Goal: Information Seeking & Learning: Find specific fact

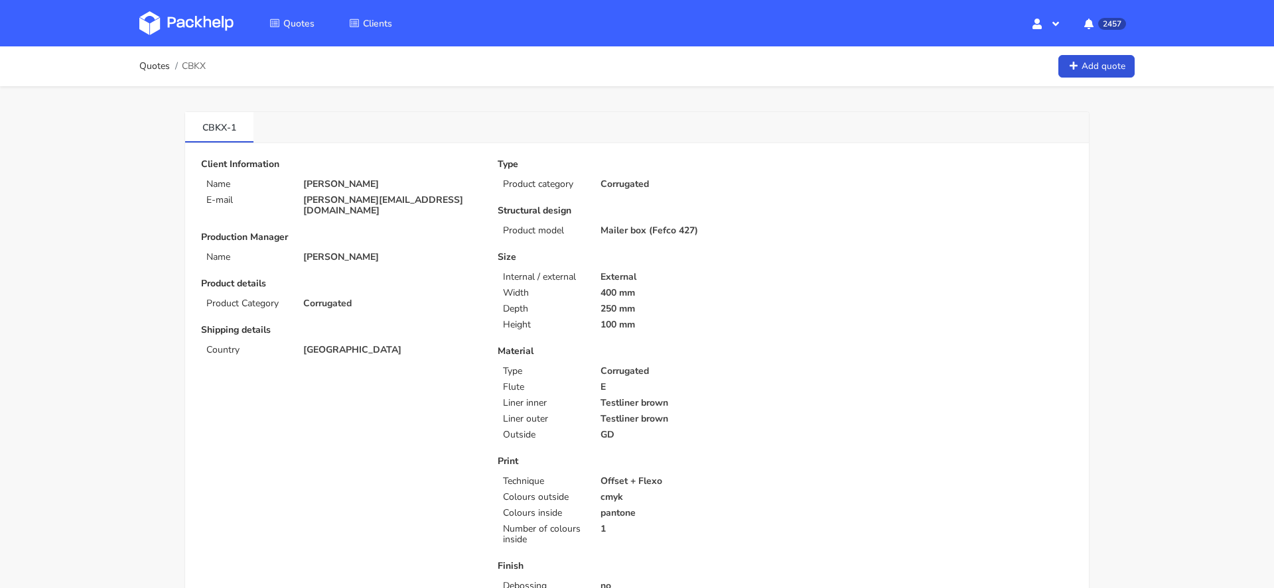
click at [196, 66] on span "CBKX" at bounding box center [194, 66] width 24 height 11
copy span "CBKX"
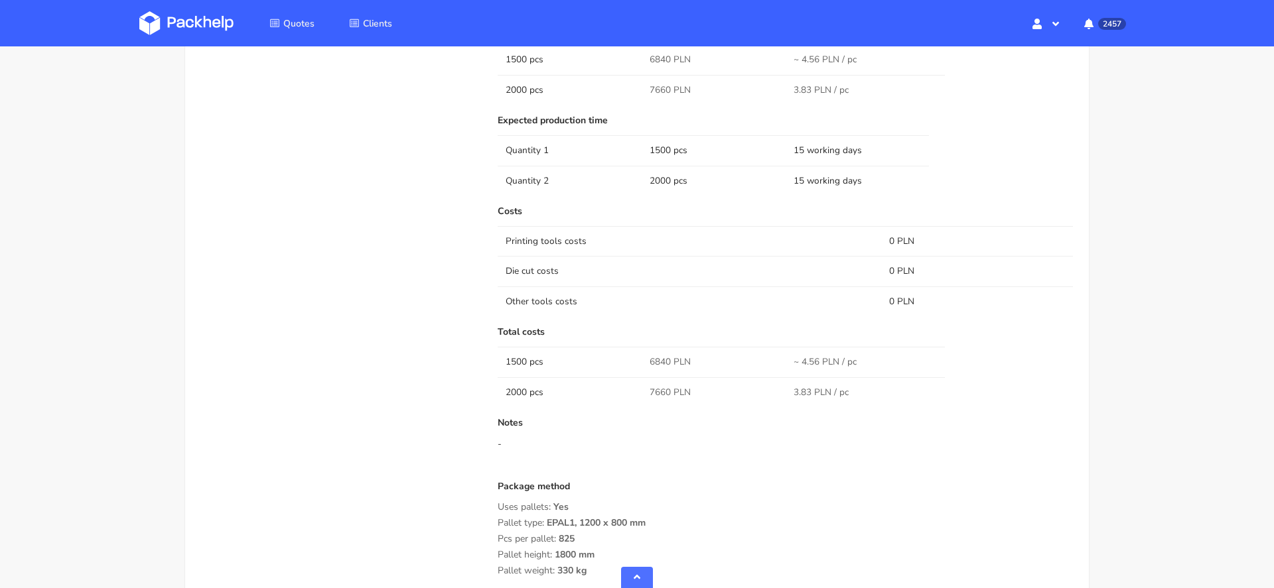
scroll to position [1002, 0]
click at [656, 361] on span "6840 PLN" at bounding box center [670, 363] width 41 height 13
copy span "6840"
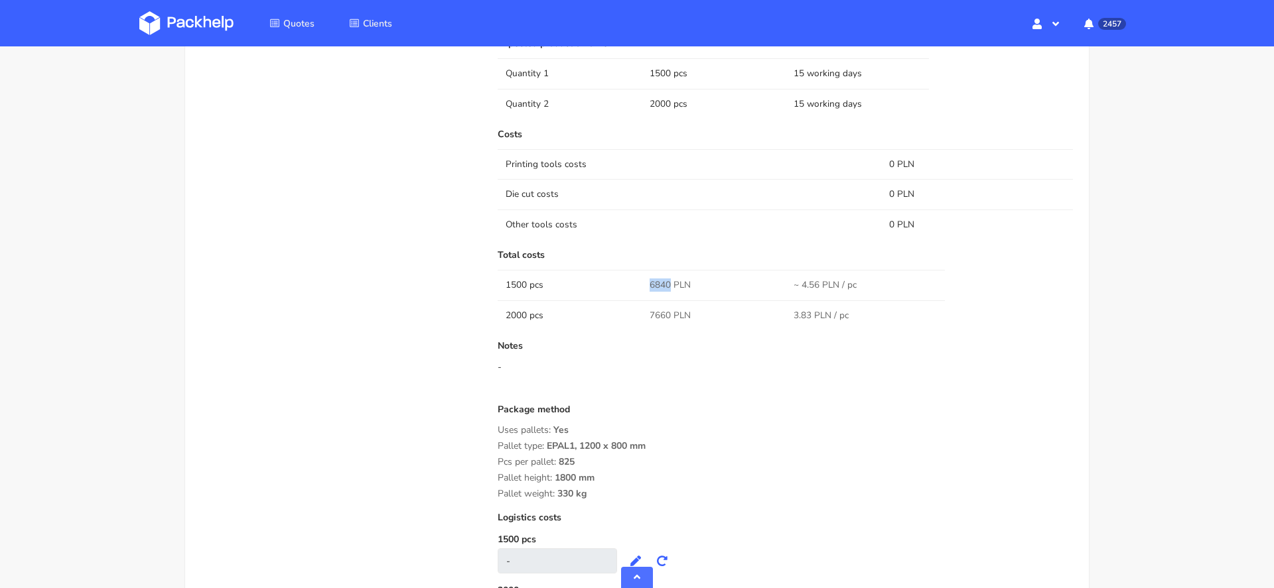
scroll to position [1094, 0]
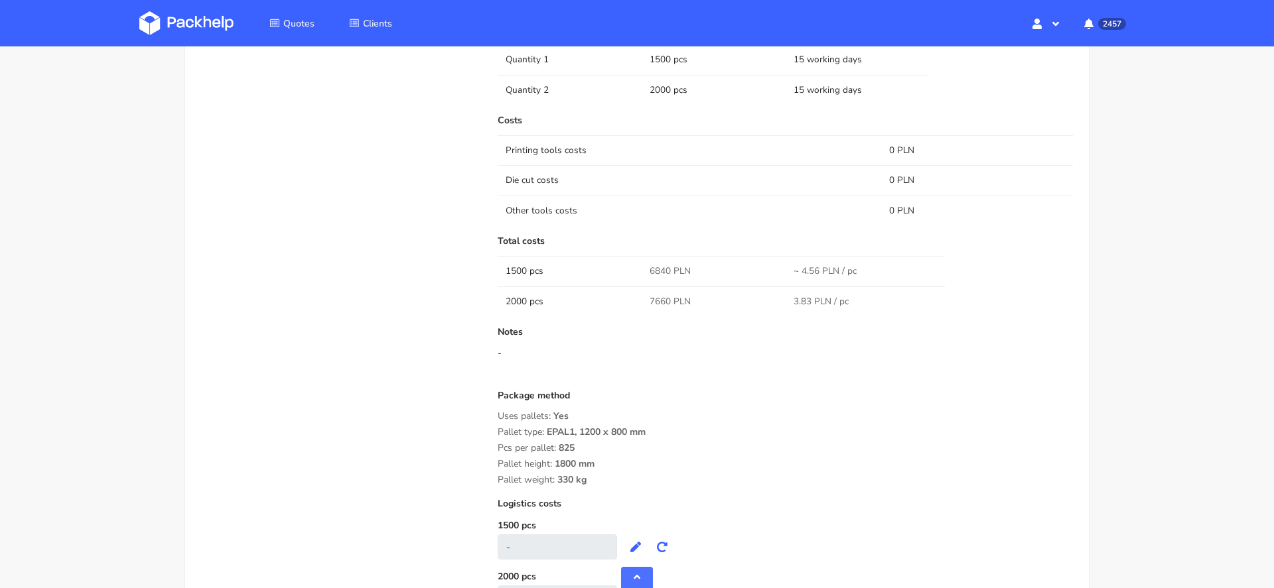
click at [710, 459] on div "Pallet height: 1800 mm" at bounding box center [785, 464] width 575 height 11
click at [787, 513] on div "Logistics costs" at bounding box center [785, 509] width 575 height 21
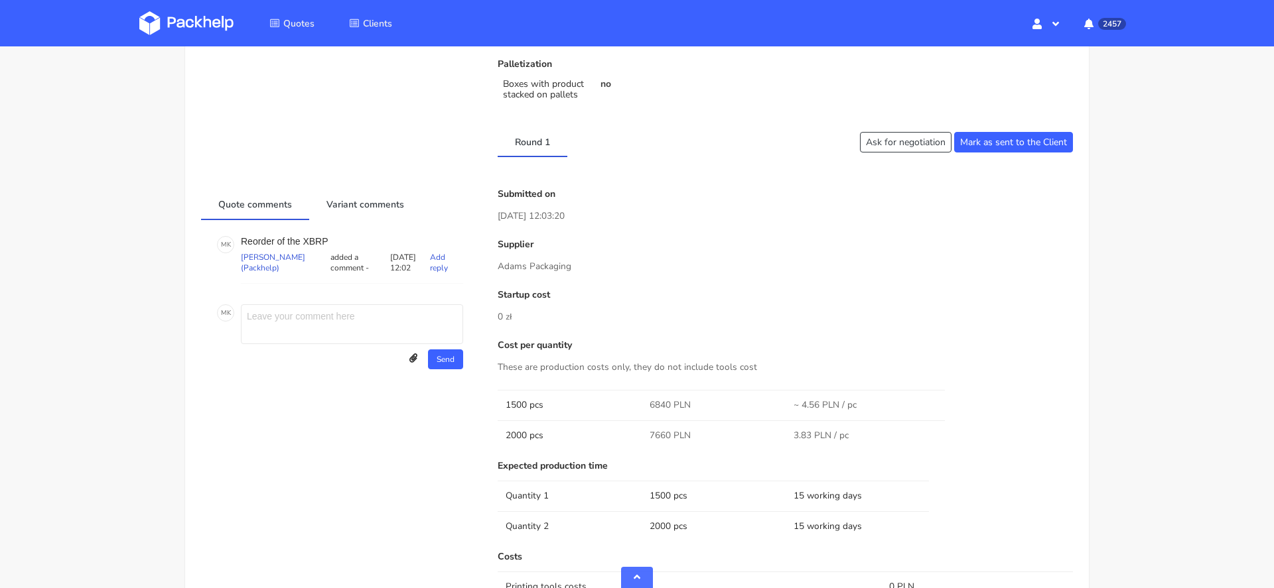
scroll to position [0, 0]
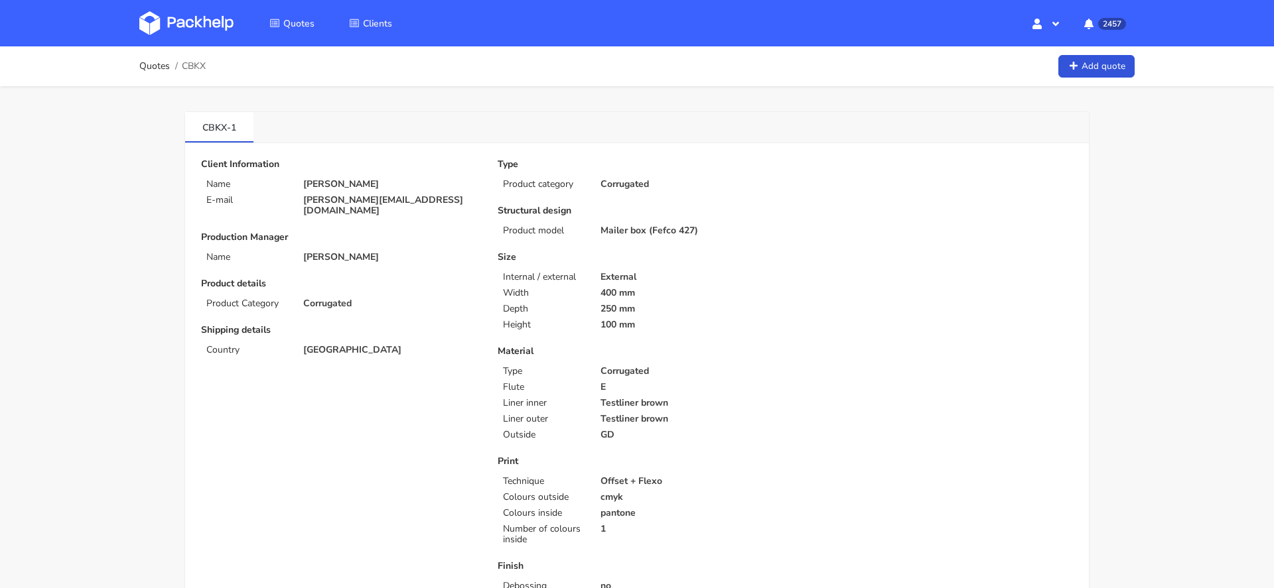
click at [351, 202] on p "[PERSON_NAME][EMAIL_ADDRESS][DOMAIN_NAME]" at bounding box center [391, 205] width 176 height 21
copy div "[PERSON_NAME][EMAIL_ADDRESS][DOMAIN_NAME]"
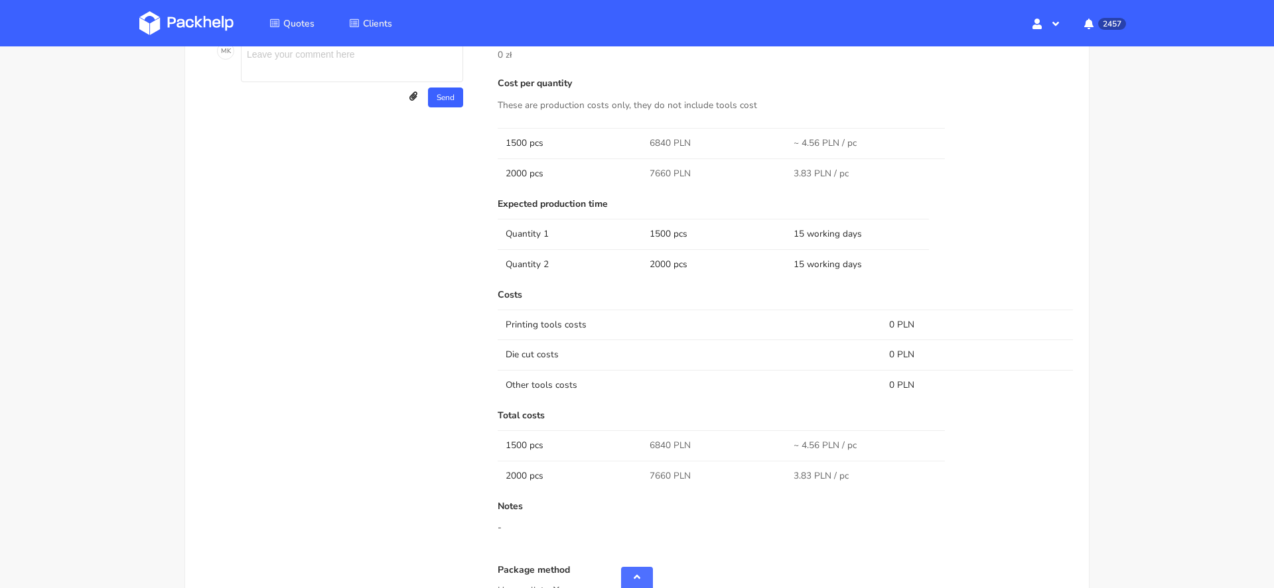
scroll to position [1142, 0]
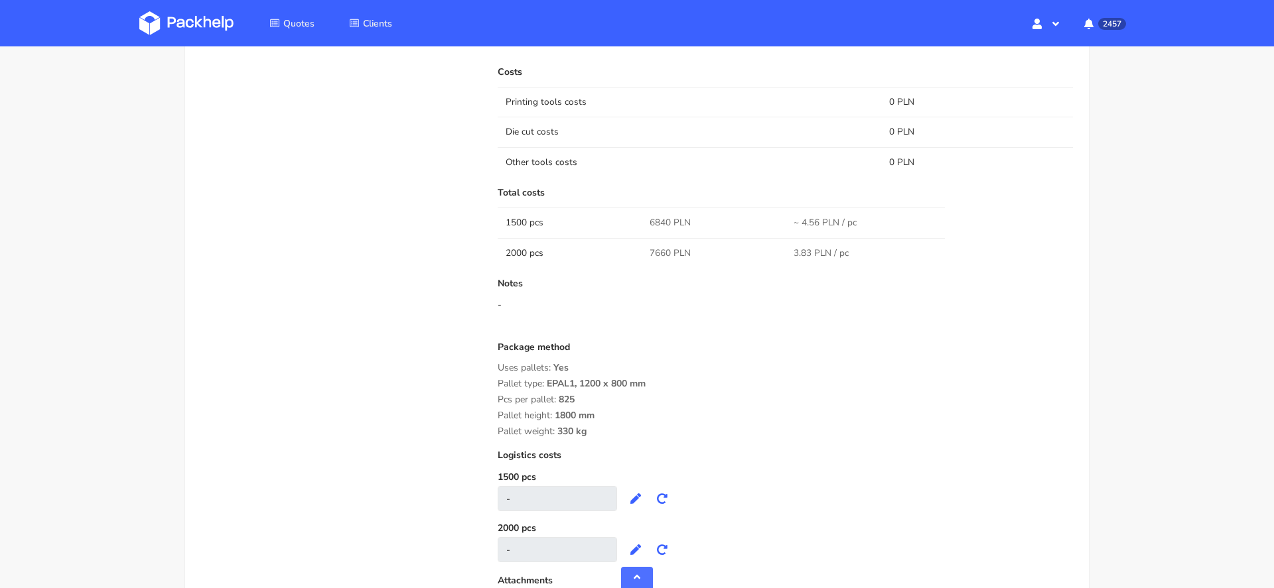
click at [657, 248] on span "7660 PLN" at bounding box center [670, 253] width 41 height 13
copy span "7660"
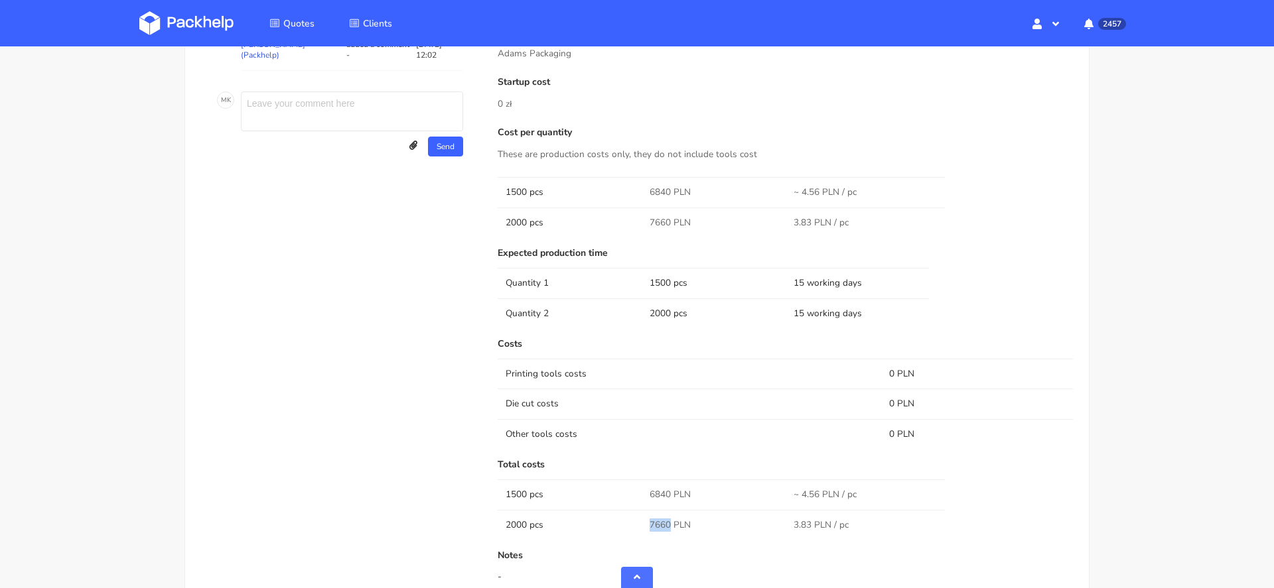
scroll to position [874, 0]
click at [163, 17] on img at bounding box center [186, 23] width 94 height 24
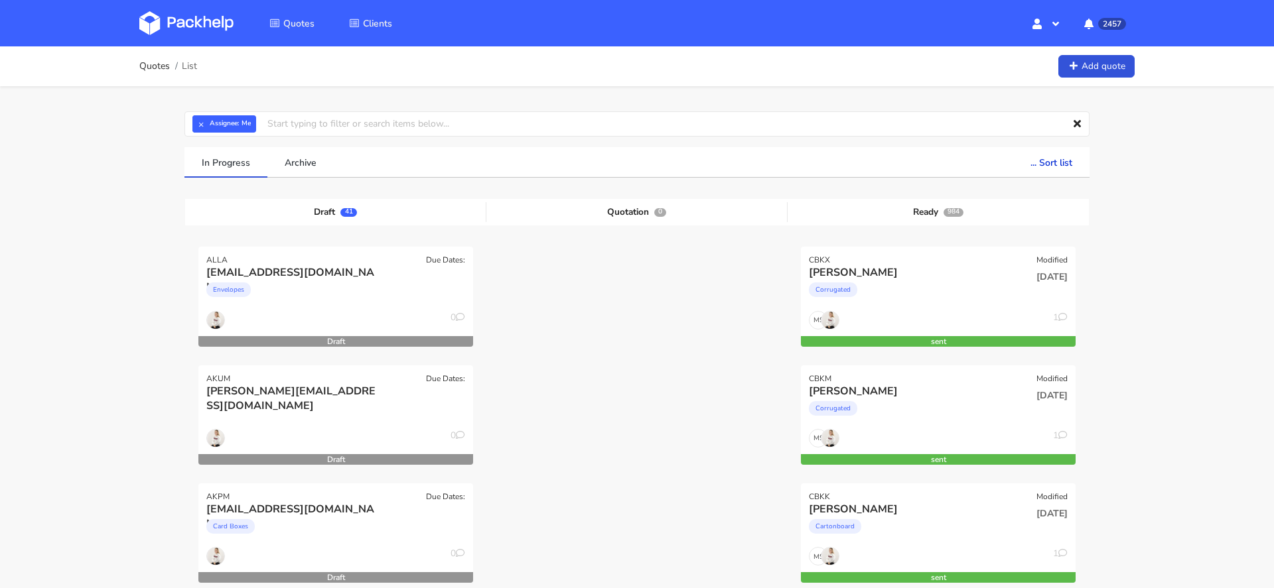
click at [184, 21] on img at bounding box center [186, 23] width 94 height 24
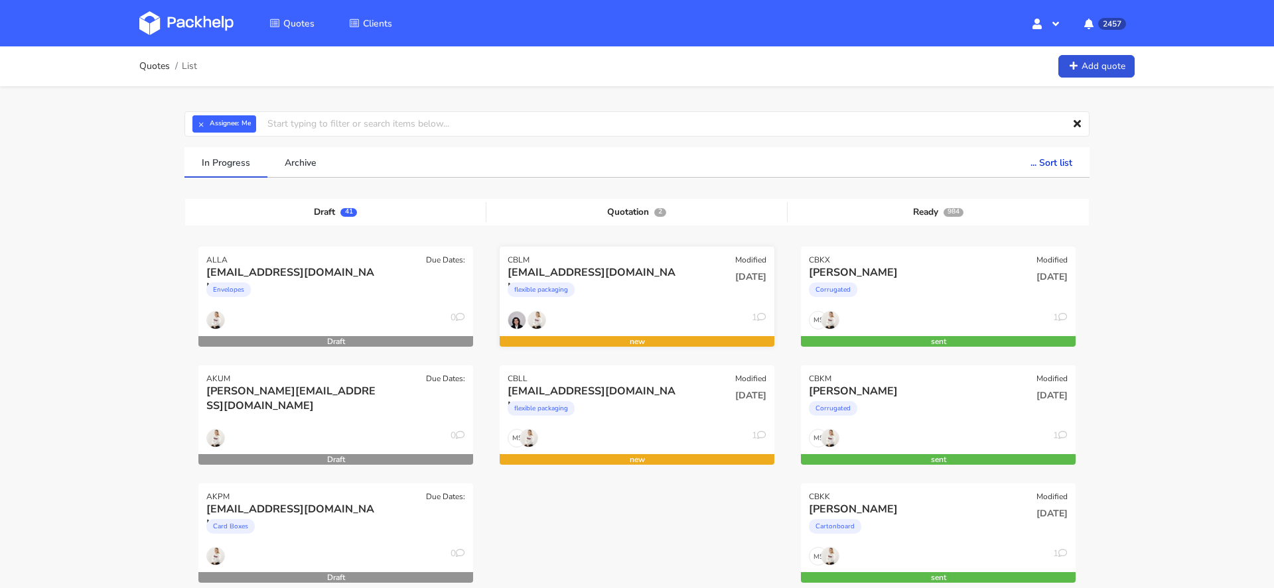
click at [579, 293] on div "flexible packaging" at bounding box center [596, 293] width 176 height 27
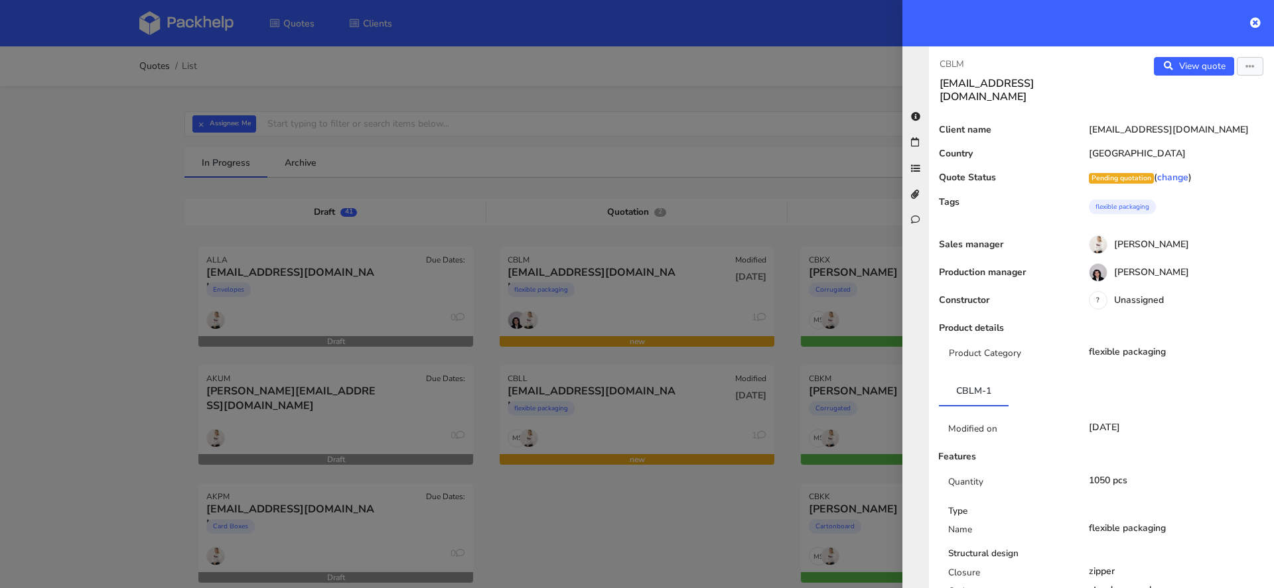
click at [947, 60] on p "CBLM" at bounding box center [1014, 64] width 151 height 15
copy p "CBLM"
click at [562, 538] on div at bounding box center [637, 294] width 1274 height 588
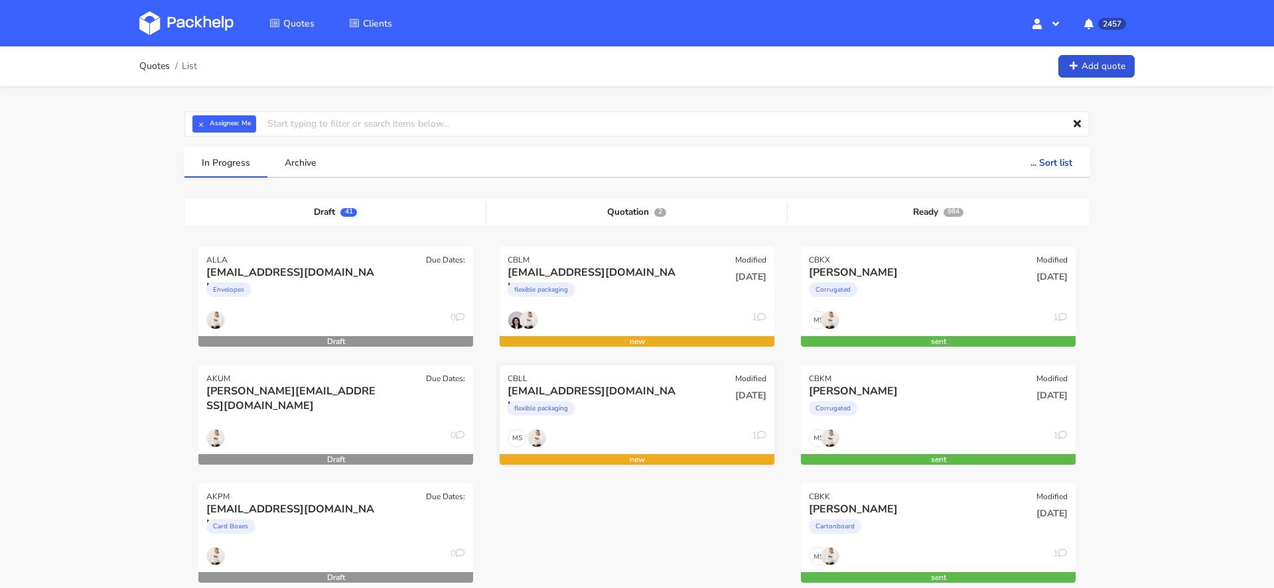
click at [608, 408] on div "flexible packaging" at bounding box center [596, 412] width 176 height 27
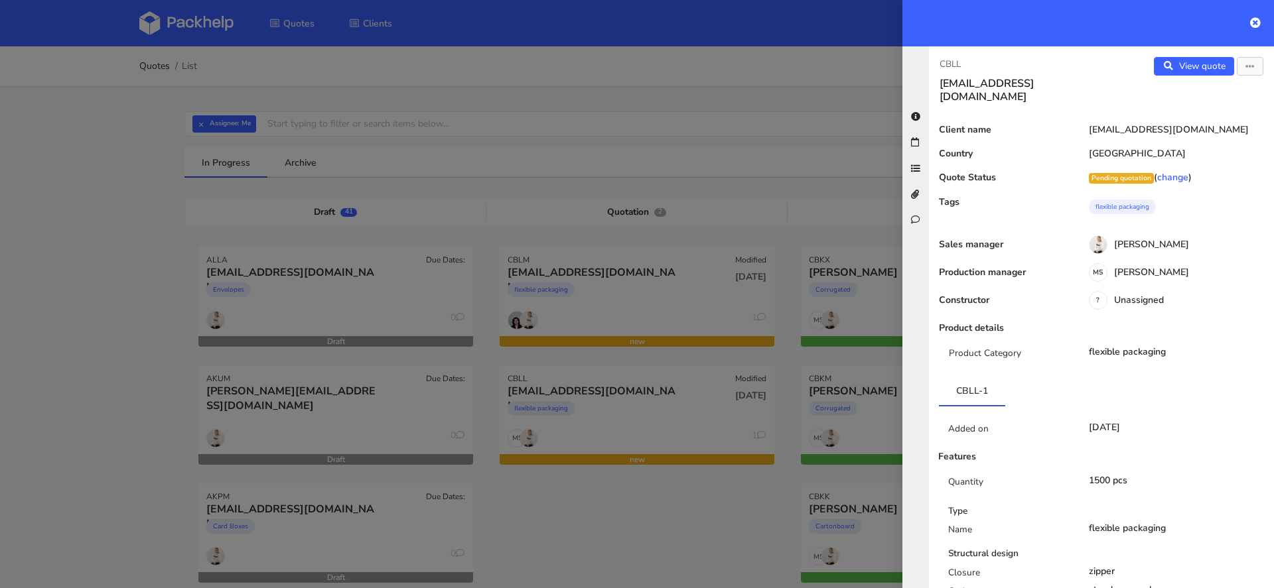
click at [955, 61] on p "CBLL" at bounding box center [1014, 64] width 151 height 15
copy p "CBLL"
